Goal: Task Accomplishment & Management: Complete application form

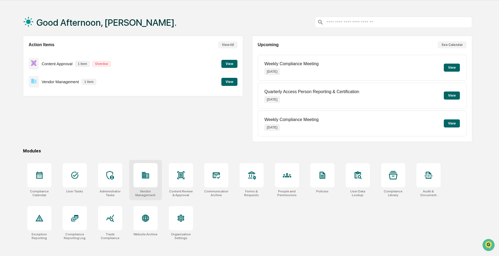
scroll to position [25, 0]
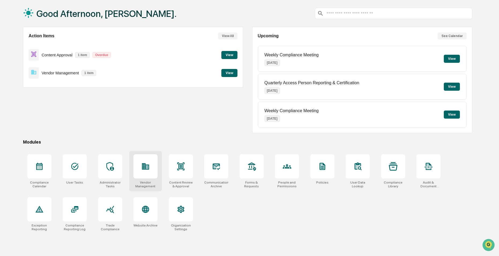
click at [145, 168] on icon at bounding box center [145, 166] width 9 height 9
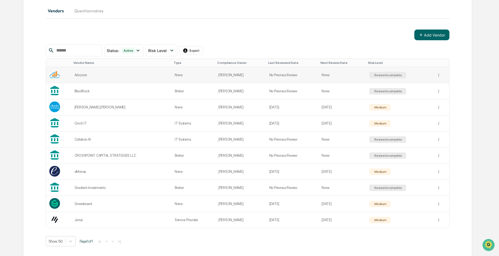
scroll to position [66, 0]
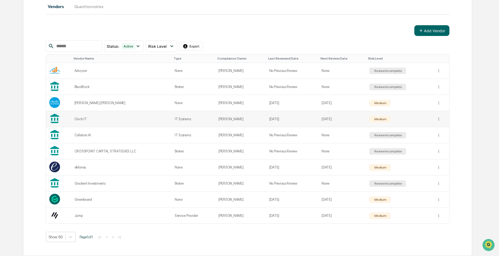
click at [79, 121] on td "Cinch IT" at bounding box center [121, 119] width 100 height 16
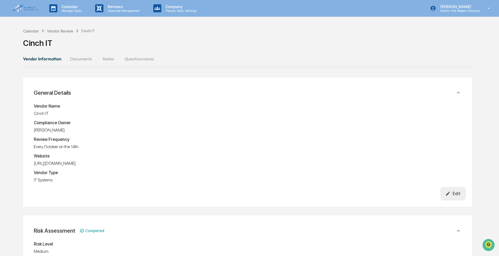
click at [44, 61] on button "Vendor Information" at bounding box center [44, 58] width 43 height 13
click at [54, 32] on div "Vendor Review" at bounding box center [60, 31] width 26 height 5
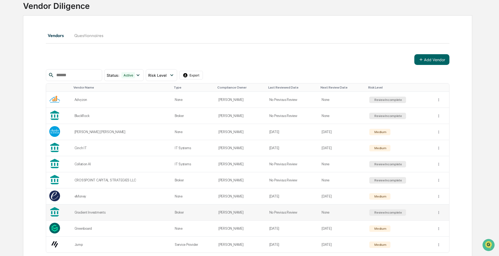
scroll to position [66, 0]
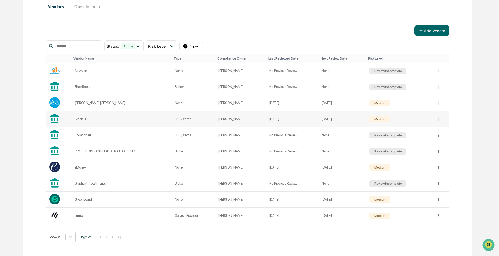
click at [85, 119] on div "Cinch IT" at bounding box center [121, 119] width 94 height 4
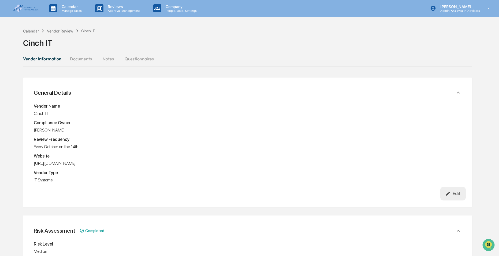
click at [129, 62] on button "Questionnaires" at bounding box center [139, 58] width 38 height 13
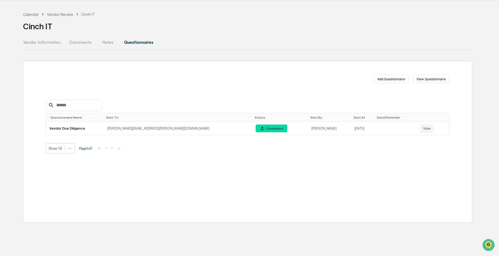
scroll to position [25, 0]
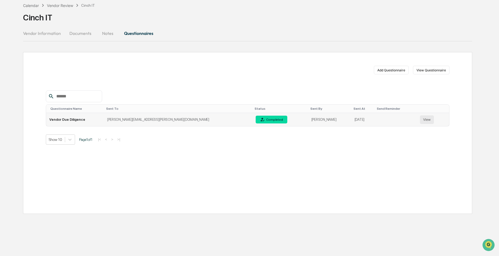
click at [420, 121] on button "View" at bounding box center [427, 119] width 14 height 9
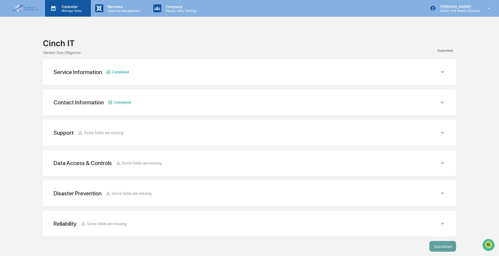
click at [65, 5] on p "Calendar" at bounding box center [70, 6] width 27 height 5
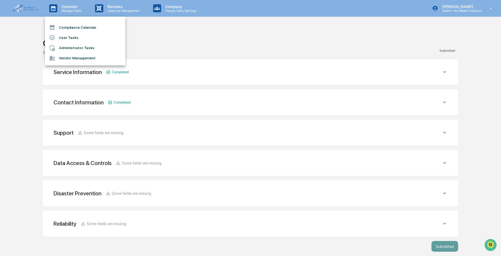
click at [29, 8] on div at bounding box center [250, 128] width 501 height 256
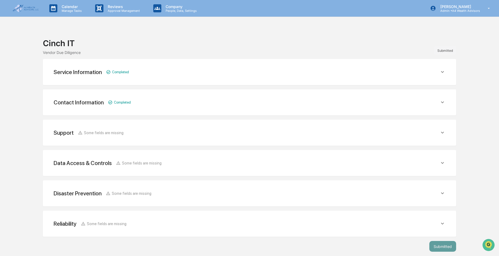
click at [24, 9] on img at bounding box center [26, 9] width 26 height 8
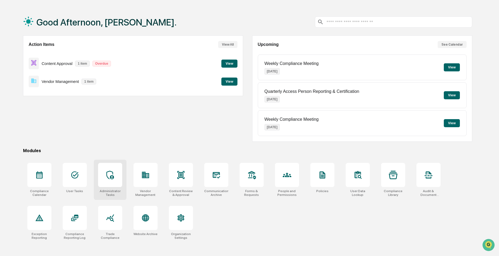
scroll to position [25, 0]
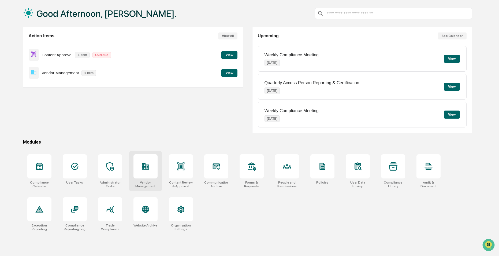
click at [140, 168] on div at bounding box center [145, 166] width 24 height 24
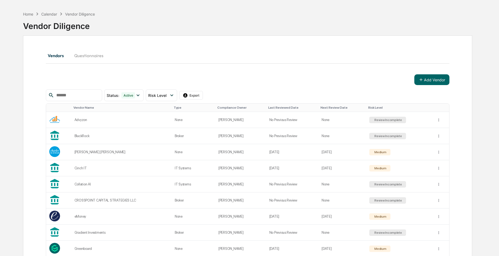
scroll to position [54, 0]
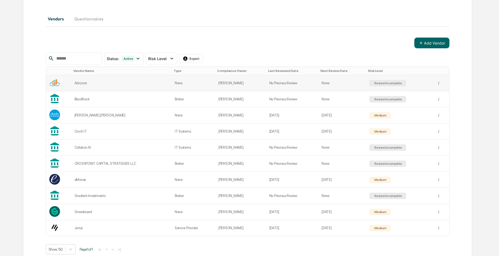
click at [89, 86] on td "Advyzon" at bounding box center [121, 83] width 100 height 16
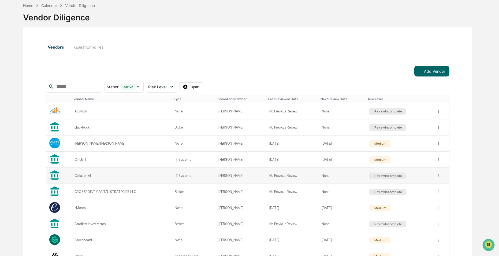
scroll to position [66, 0]
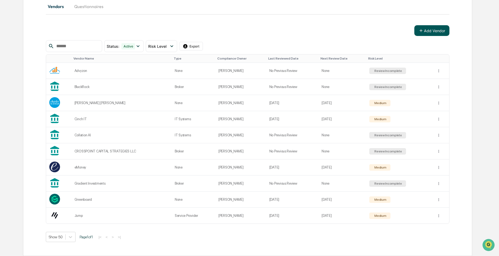
click at [436, 32] on button "Add Vendor" at bounding box center [431, 30] width 35 height 11
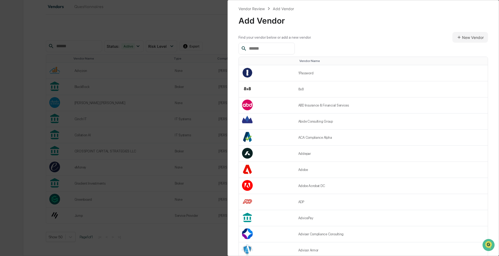
click at [278, 48] on input "text" at bounding box center [270, 48] width 46 height 7
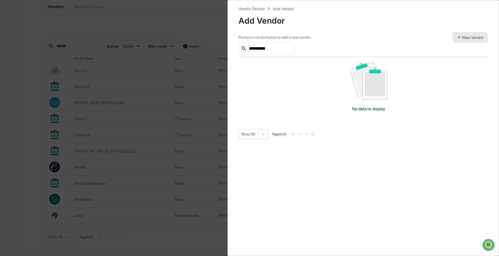
type input "**********"
click at [467, 39] on button "New Vendor" at bounding box center [470, 37] width 36 height 11
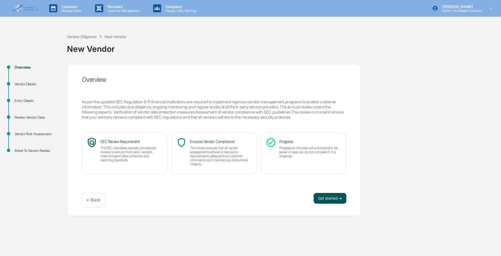
click at [333, 202] on button "Get started ➔" at bounding box center [330, 198] width 33 height 11
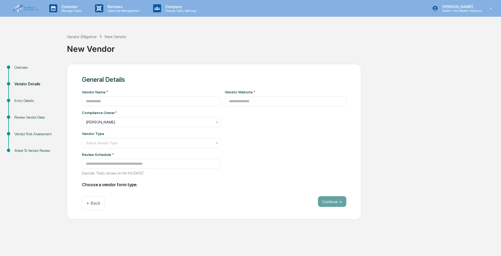
type input "**********"
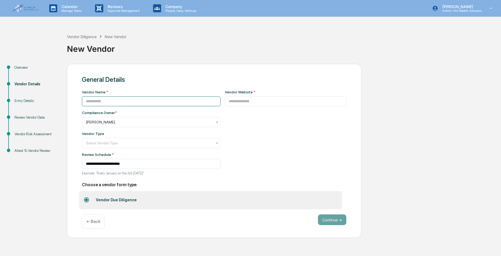
click at [116, 103] on input at bounding box center [151, 101] width 139 height 10
type input "**********"
drag, startPoint x: 269, startPoint y: 111, endPoint x: 272, endPoint y: 107, distance: 4.9
click at [270, 111] on div "Vendor Website *" at bounding box center [286, 134] width 122 height 89
click at [272, 107] on div "Vendor Website *" at bounding box center [286, 134] width 122 height 89
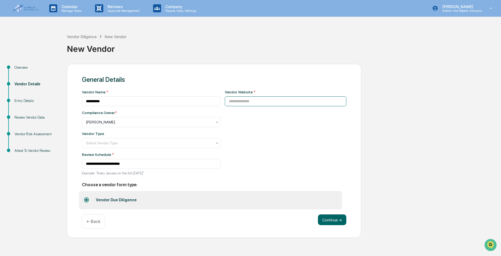
click at [273, 100] on input at bounding box center [286, 101] width 122 height 10
type input "**********"
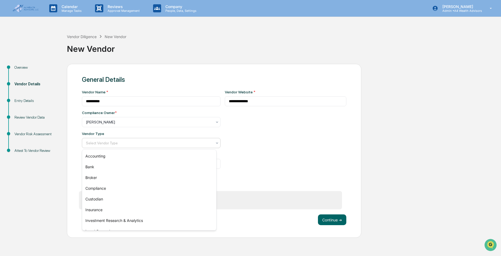
click at [133, 142] on div at bounding box center [149, 142] width 126 height 5
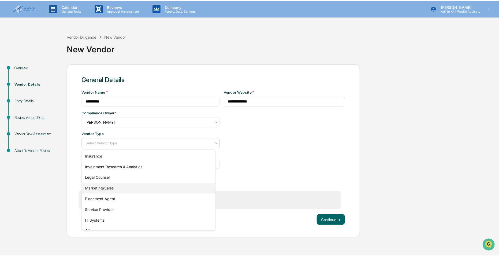
scroll to position [61, 0]
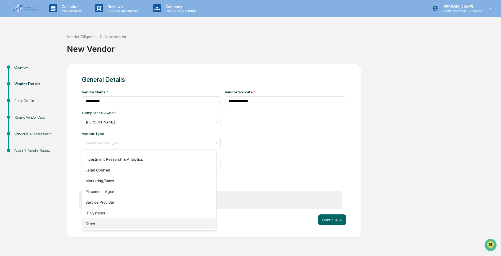
click at [98, 224] on div "Other" at bounding box center [149, 223] width 134 height 11
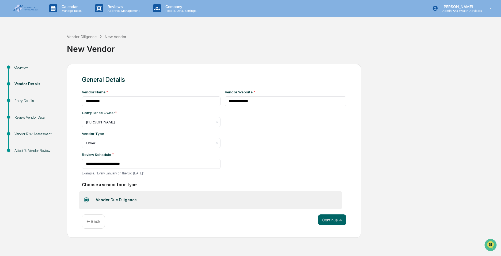
click at [279, 181] on div "**********" at bounding box center [214, 142] width 265 height 133
click at [334, 220] on button "Continue ➔" at bounding box center [332, 219] width 28 height 11
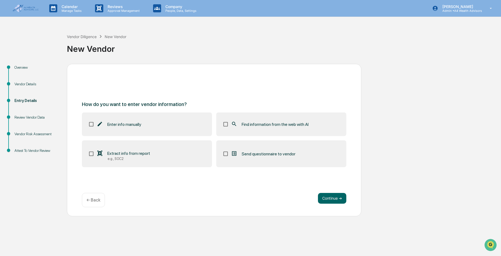
click at [270, 120] on label "Find information from the web with AI" at bounding box center [281, 124] width 130 height 24
click at [287, 163] on label "Send questionnaire to vendor" at bounding box center [281, 153] width 130 height 27
click at [336, 197] on button "Continue ➔" at bounding box center [332, 198] width 28 height 11
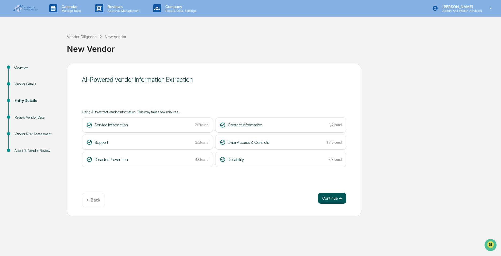
click at [329, 197] on button "Continue ➔" at bounding box center [332, 198] width 28 height 11
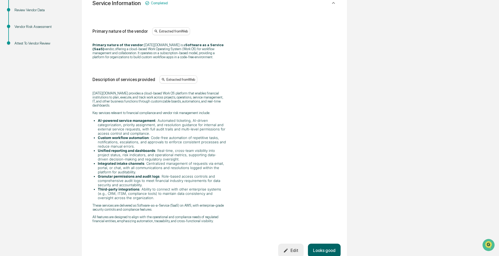
scroll to position [241, 0]
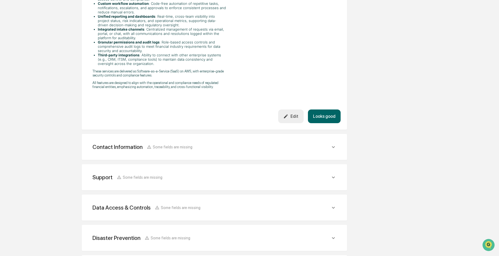
click at [327, 111] on button "Looks good" at bounding box center [324, 116] width 33 height 14
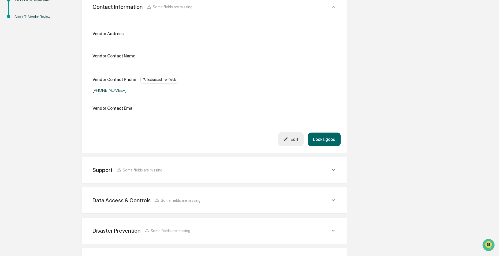
scroll to position [180, 0]
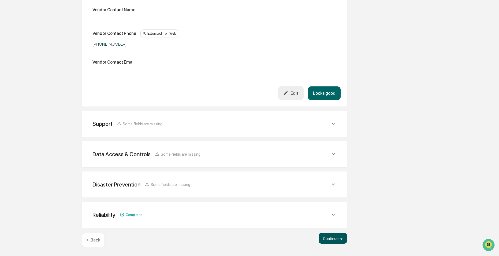
click at [332, 238] on button "Continue ➔" at bounding box center [332, 238] width 28 height 11
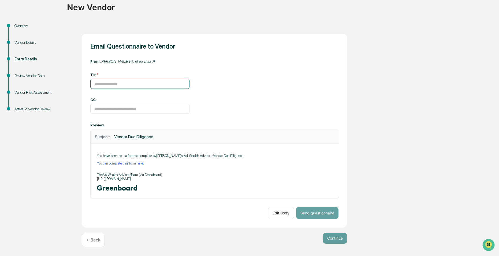
click at [125, 85] on input at bounding box center [139, 84] width 99 height 10
